Goal: Contribute content

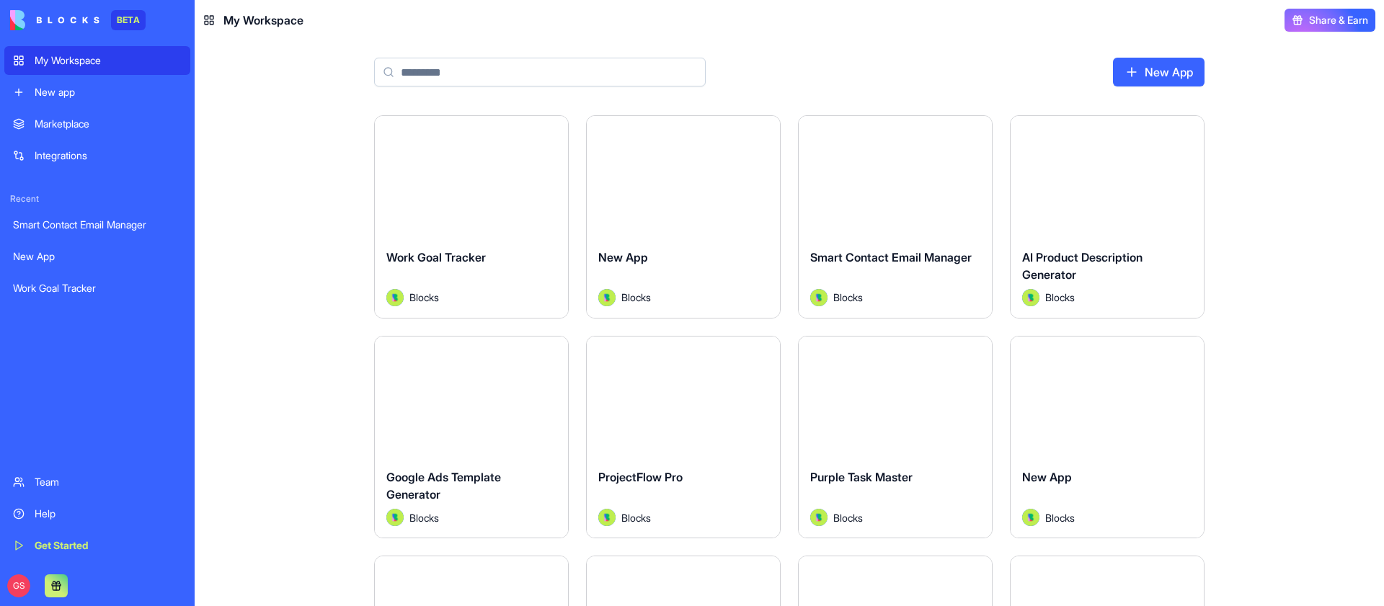
click at [484, 178] on button "Launch" at bounding box center [471, 176] width 108 height 29
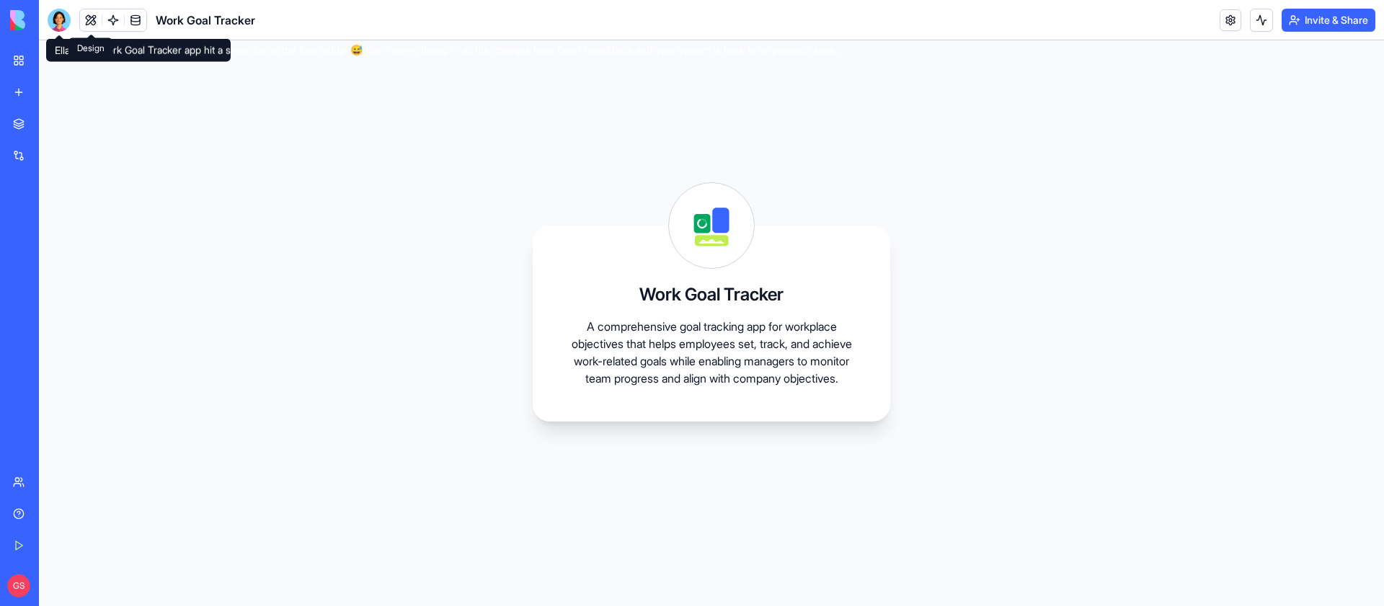
click at [86, 17] on button at bounding box center [91, 20] width 22 height 22
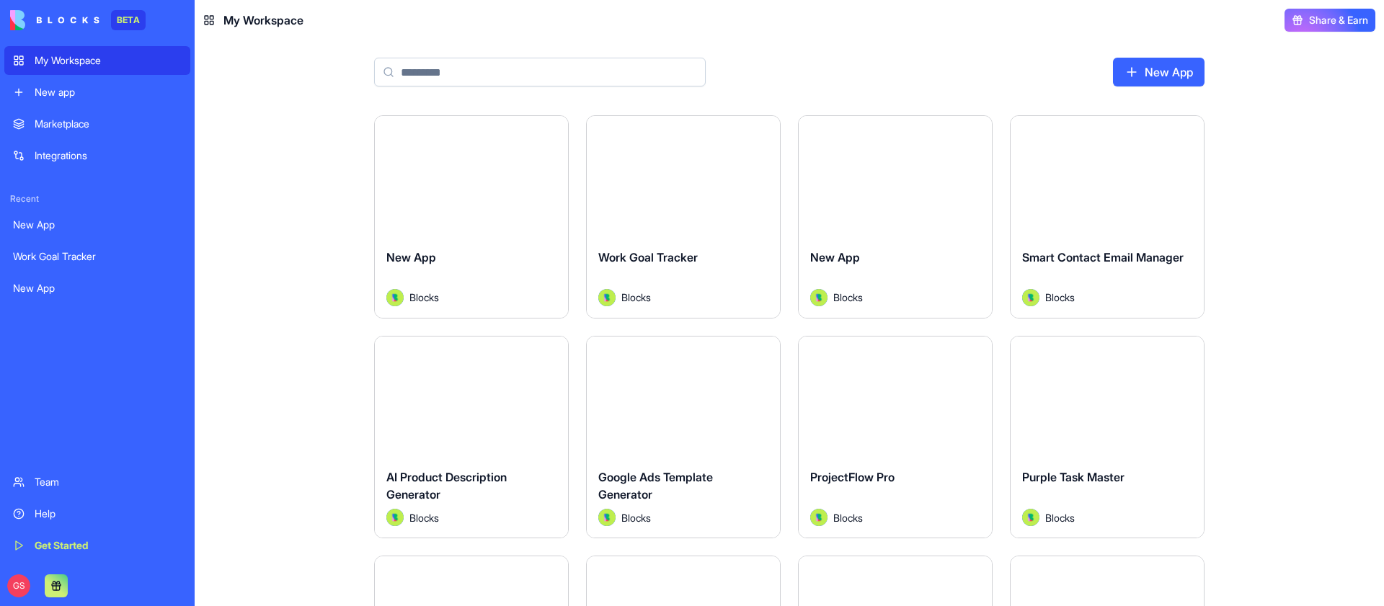
click at [1102, 184] on button "Launch" at bounding box center [1107, 176] width 108 height 29
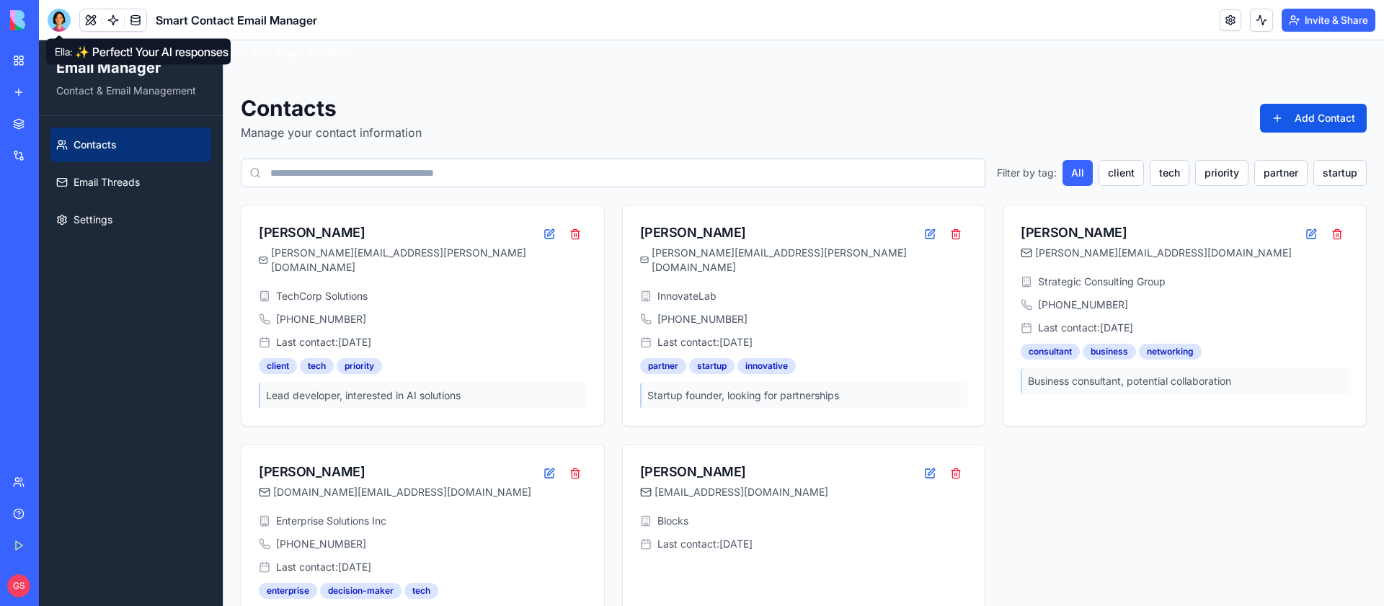
click at [63, 14] on div at bounding box center [59, 20] width 23 height 23
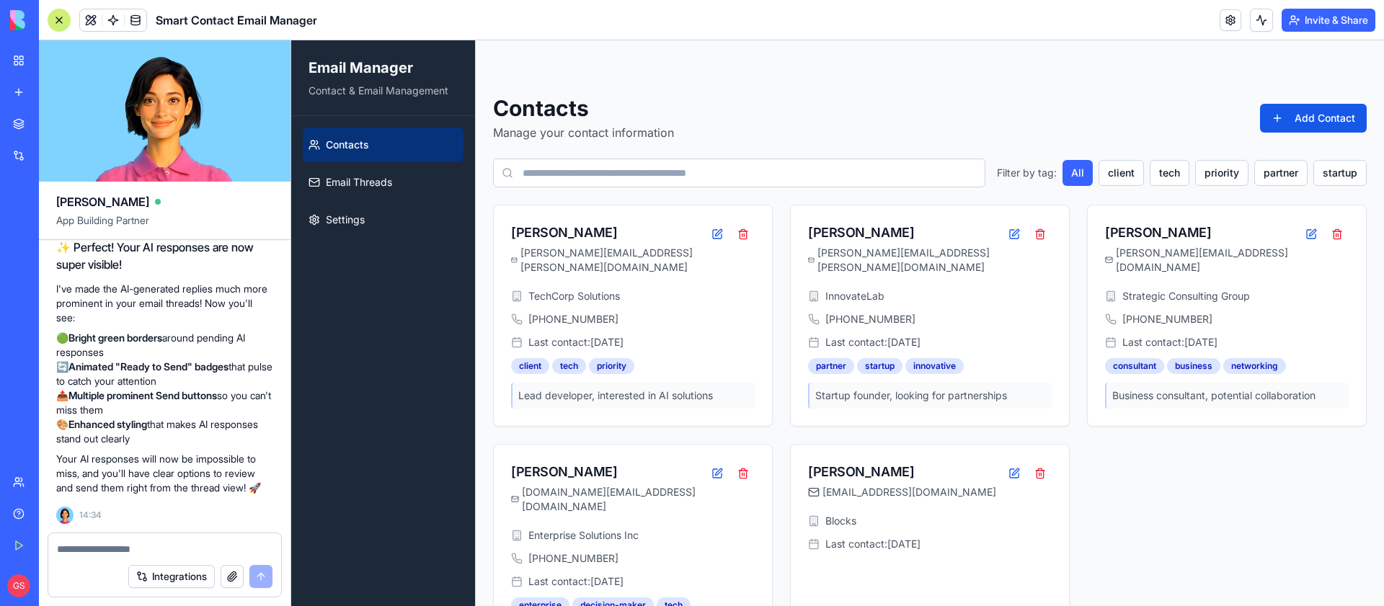
click at [159, 546] on textarea at bounding box center [164, 549] width 215 height 14
type textarea "**********"
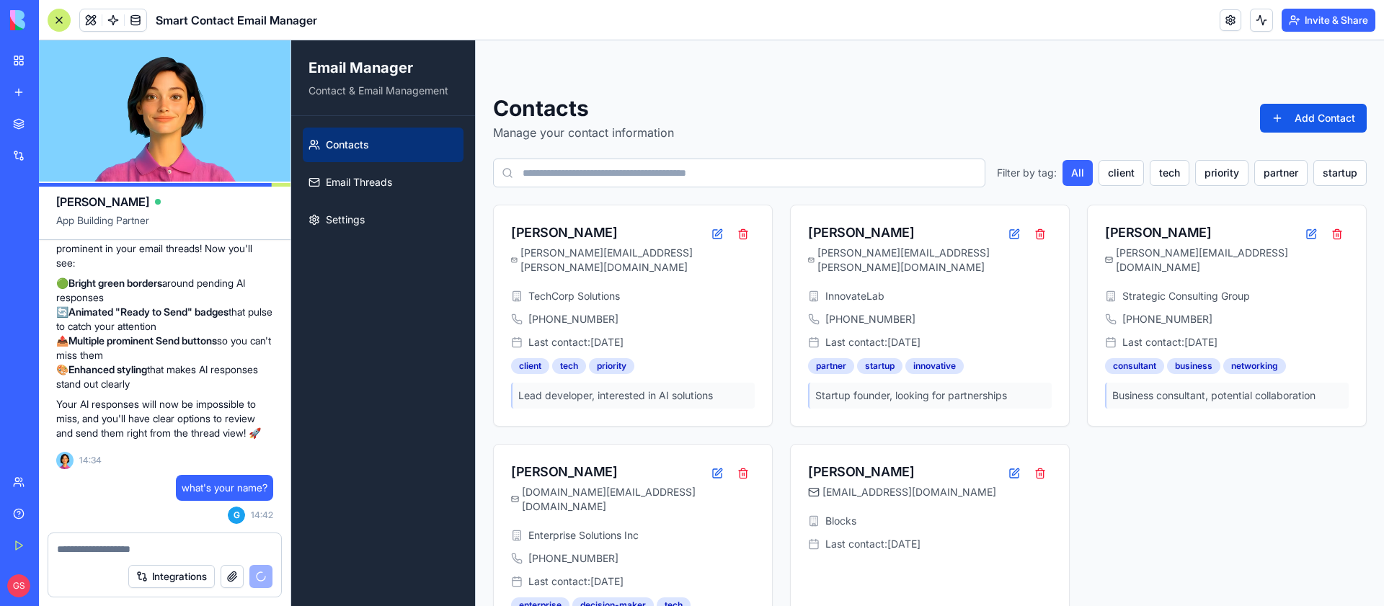
scroll to position [2887, 0]
